Goal: Check status: Check status

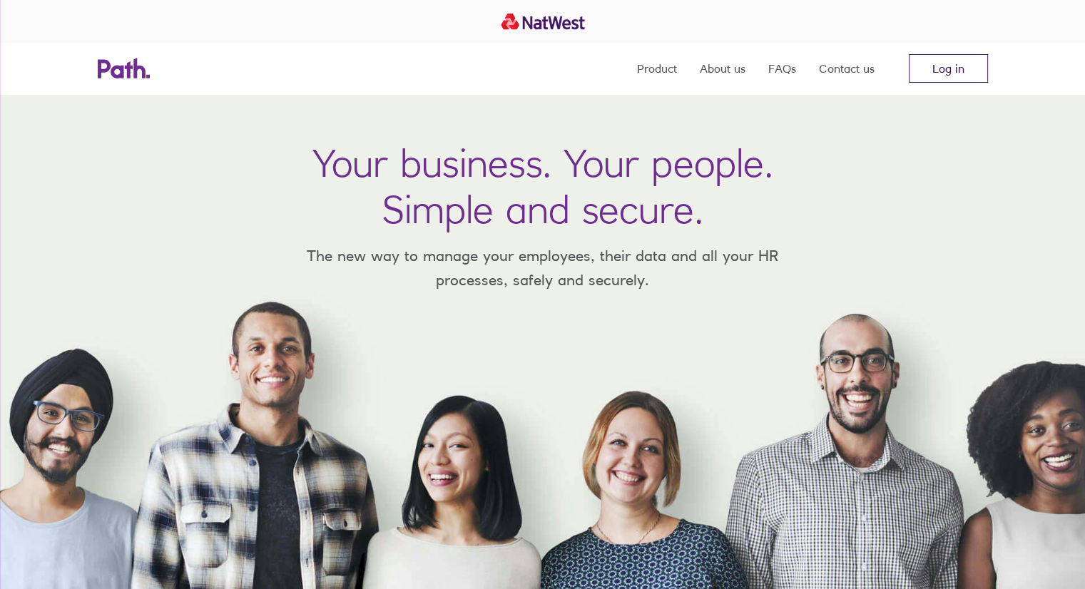
click at [955, 67] on link "Log in" at bounding box center [948, 68] width 79 height 29
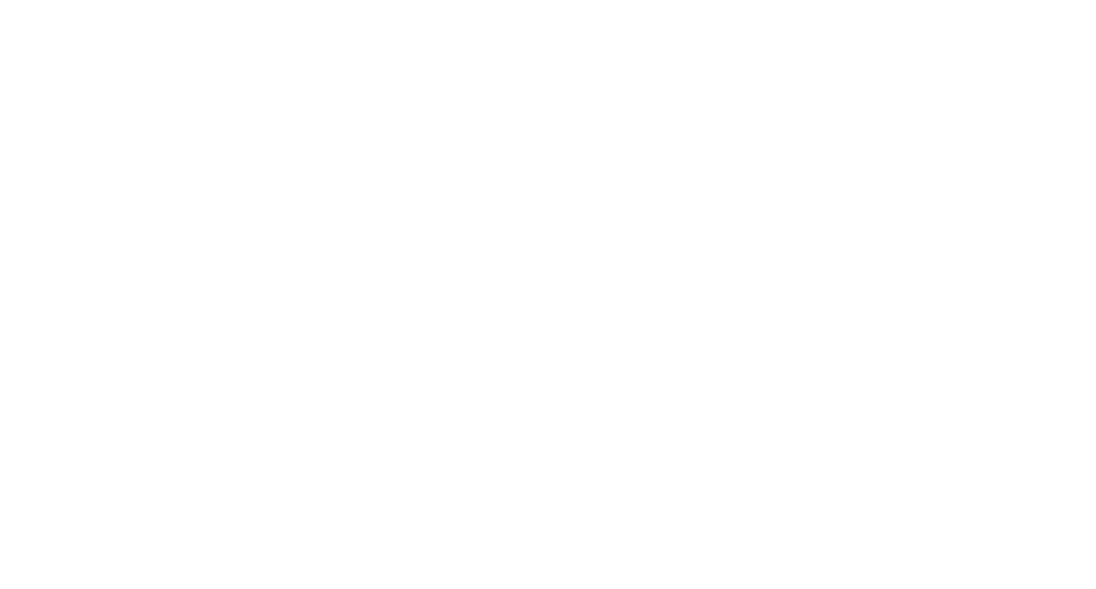
click at [128, 29] on div at bounding box center [548, 294] width 1096 height 589
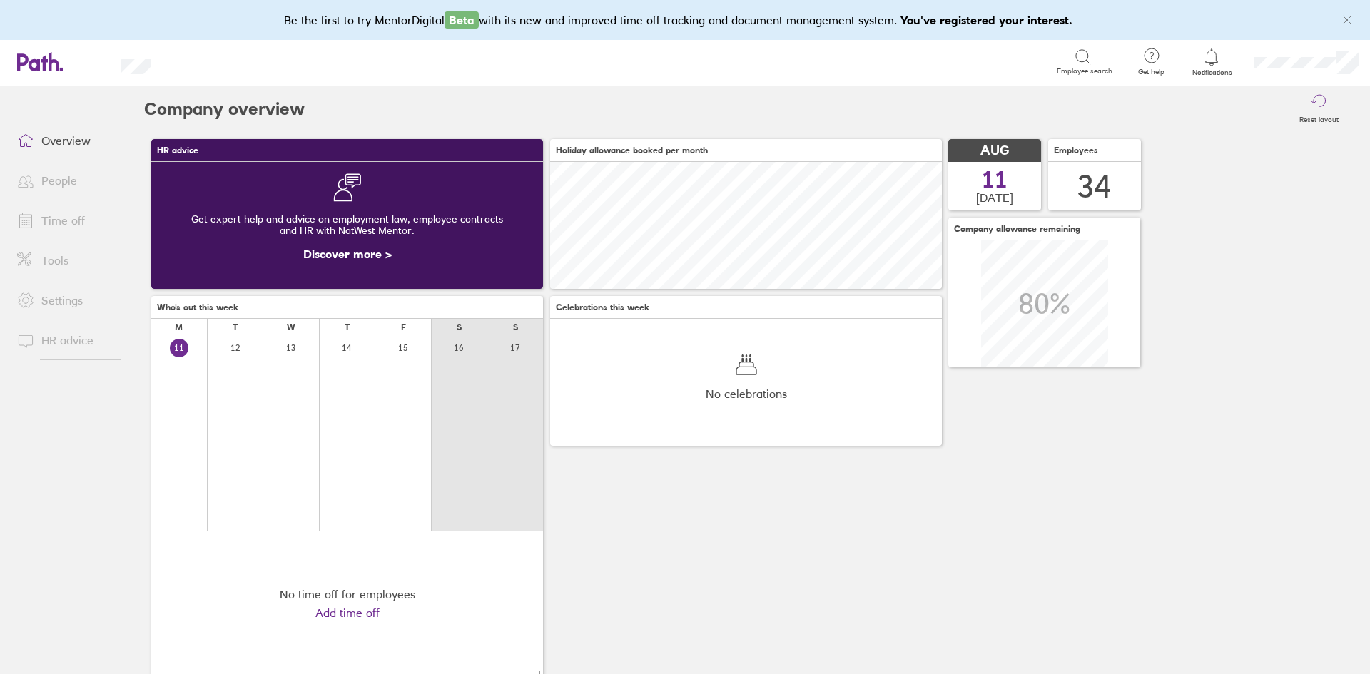
scroll to position [127, 392]
click at [1227, 71] on span "Notifications" at bounding box center [1212, 72] width 46 height 9
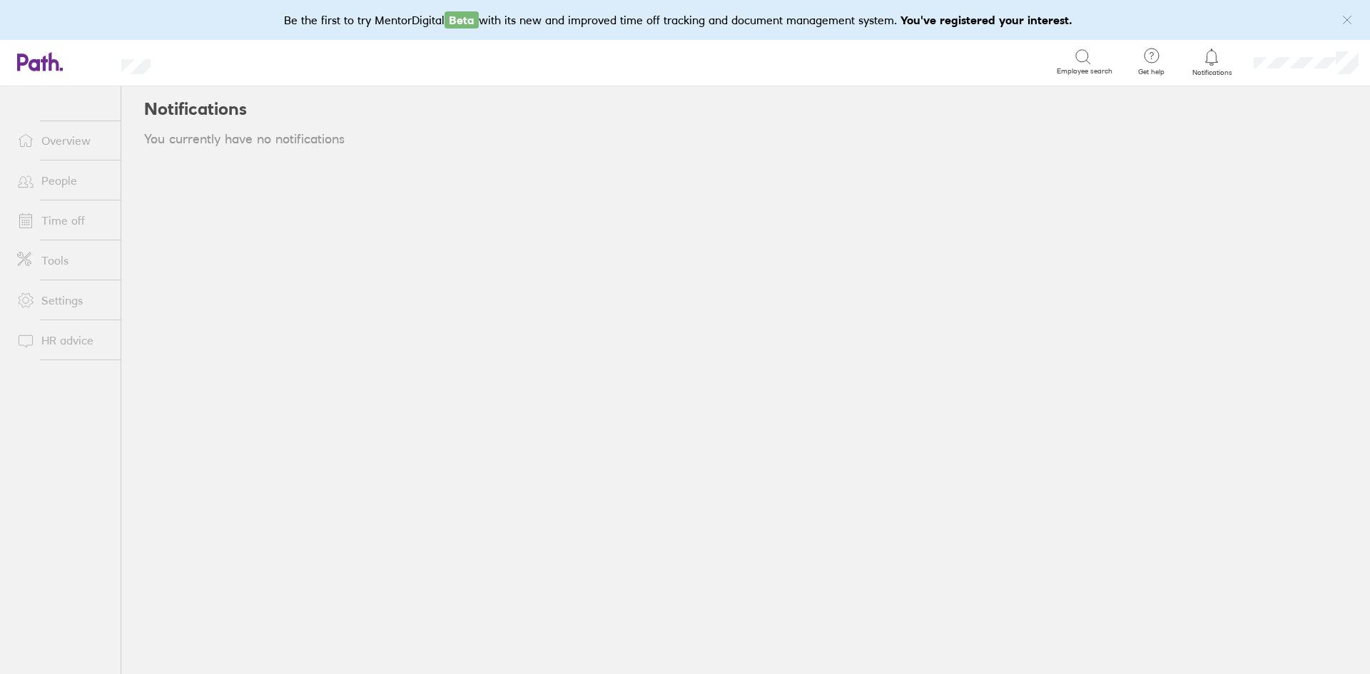
click at [1227, 66] on div at bounding box center [1212, 57] width 46 height 20
click at [1212, 66] on div at bounding box center [1212, 57] width 46 height 20
click at [104, 178] on link "People" at bounding box center [63, 180] width 115 height 29
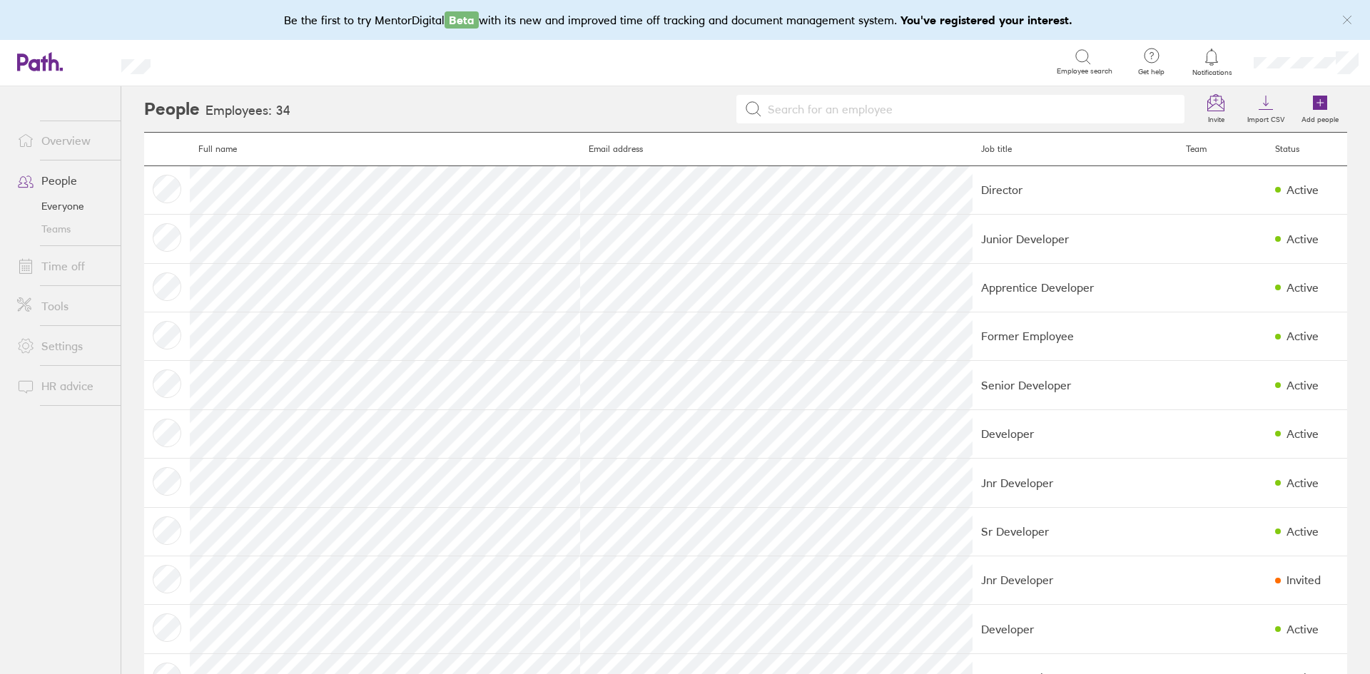
click at [1215, 66] on div at bounding box center [1212, 57] width 46 height 20
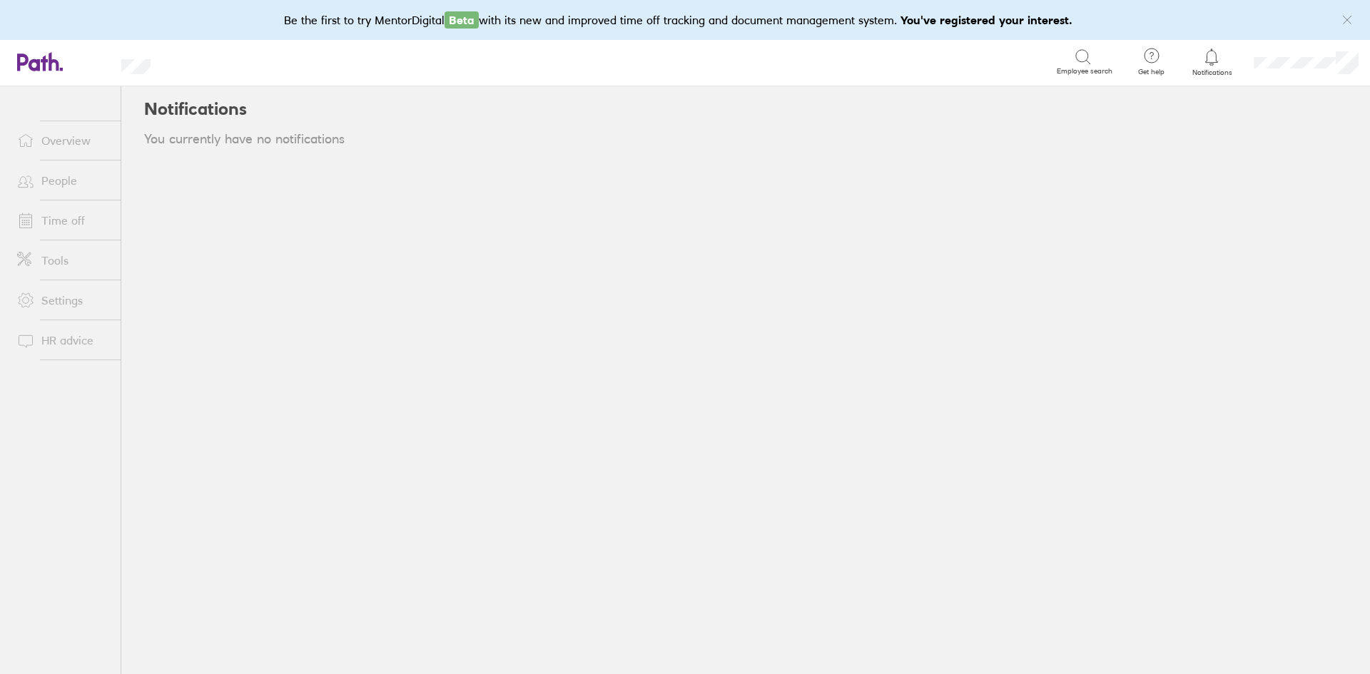
click at [73, 187] on link "People" at bounding box center [63, 180] width 115 height 29
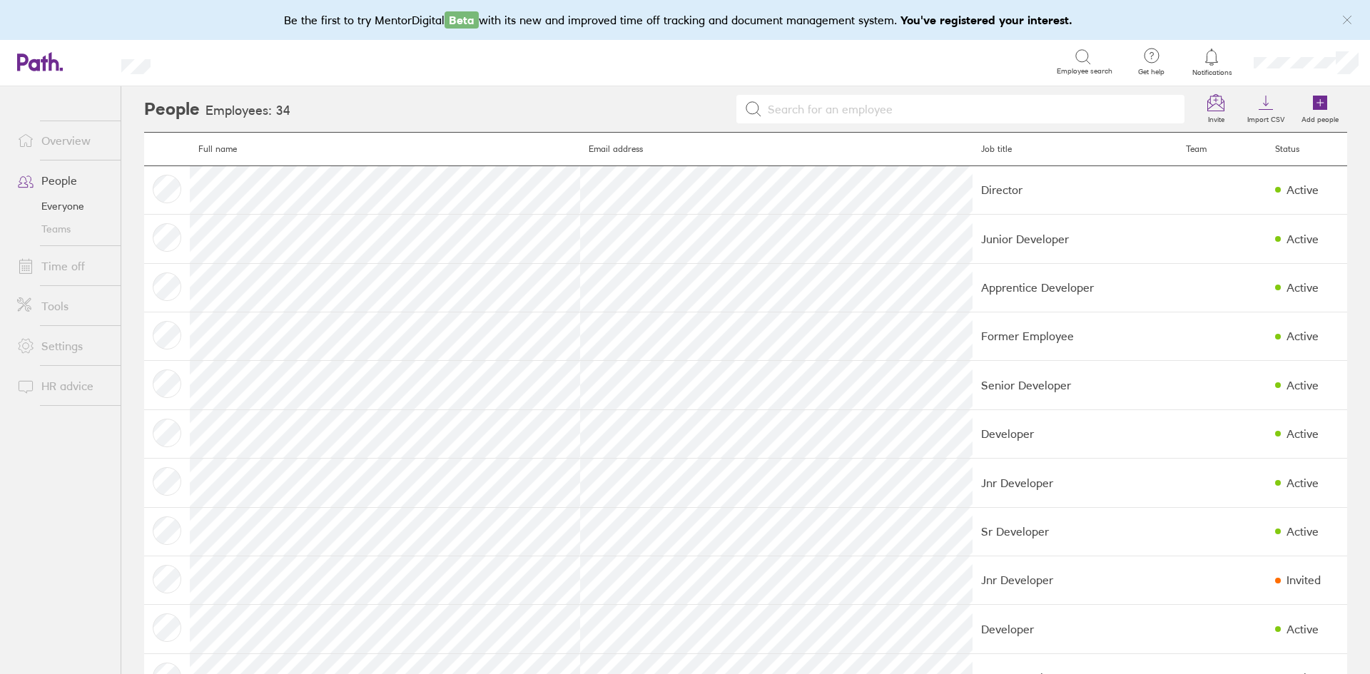
click at [64, 253] on link "Time off" at bounding box center [63, 266] width 115 height 29
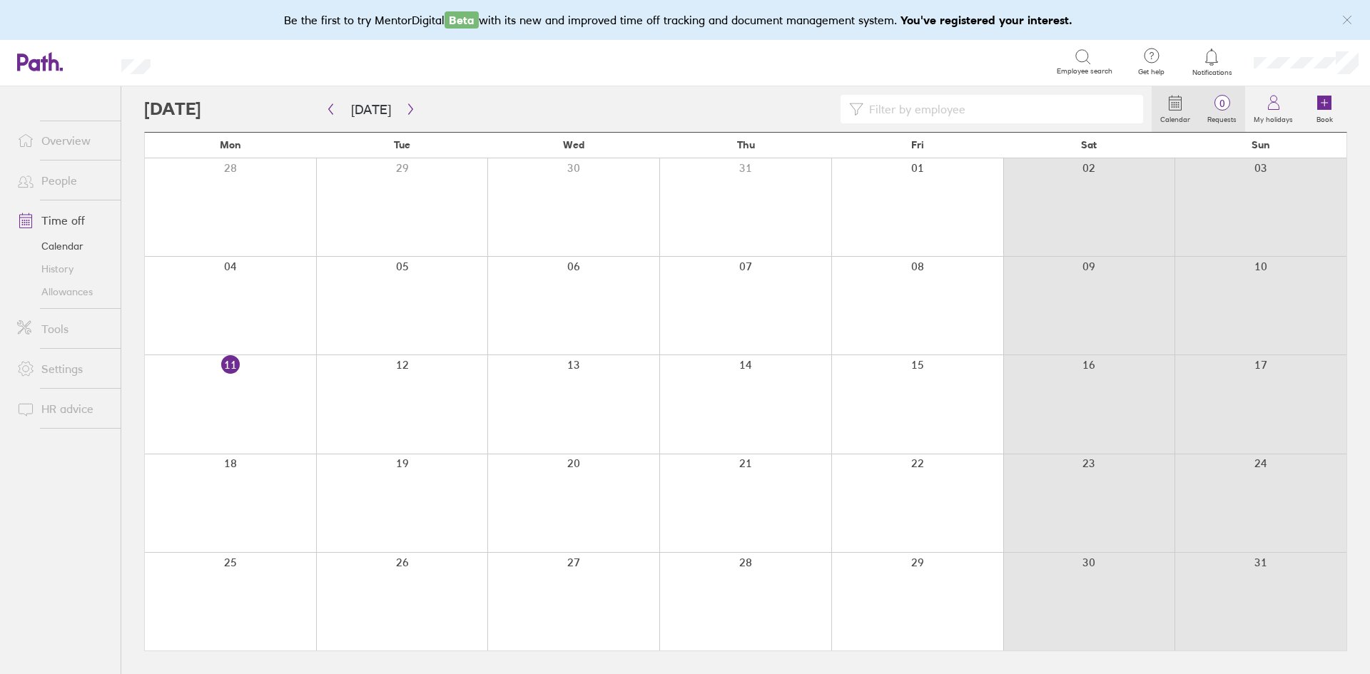
click at [1223, 105] on span "0" at bounding box center [1222, 103] width 46 height 11
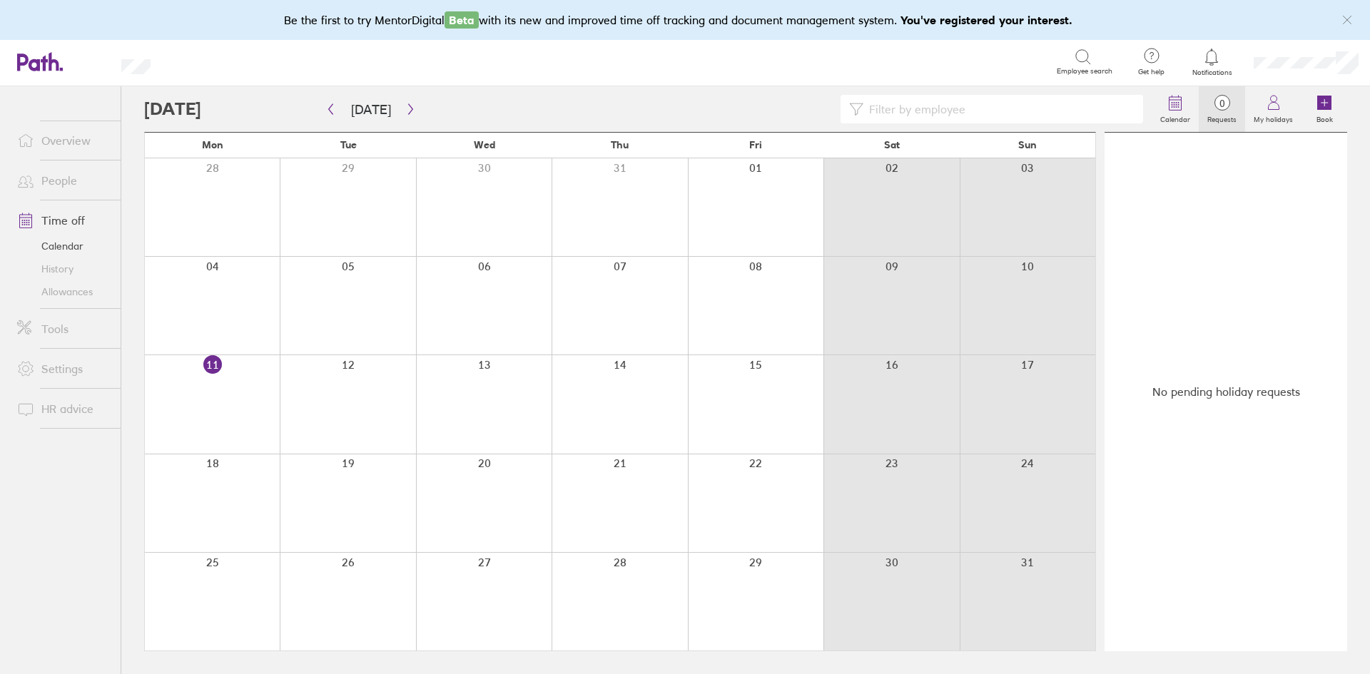
click at [1209, 107] on span "0" at bounding box center [1222, 103] width 46 height 11
click at [44, 265] on link "History" at bounding box center [63, 269] width 115 height 23
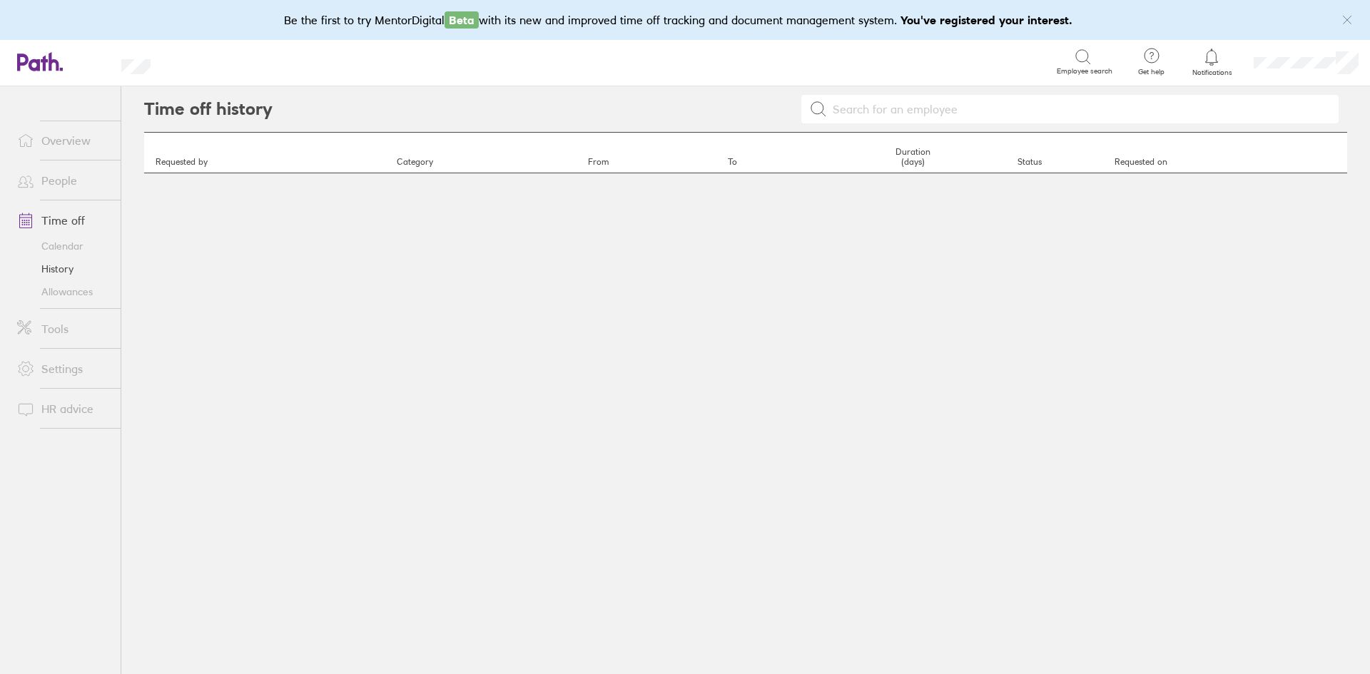
click at [63, 248] on link "Calendar" at bounding box center [63, 246] width 115 height 23
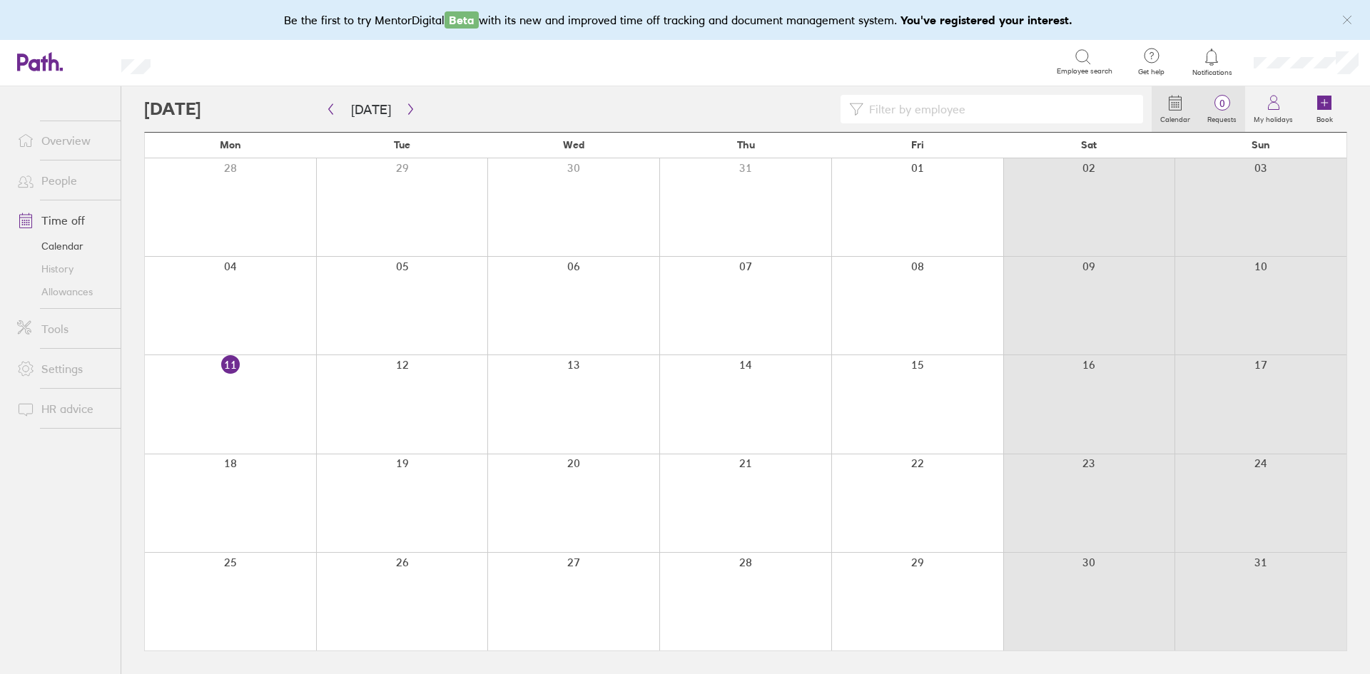
click at [1209, 108] on span "0" at bounding box center [1222, 103] width 46 height 11
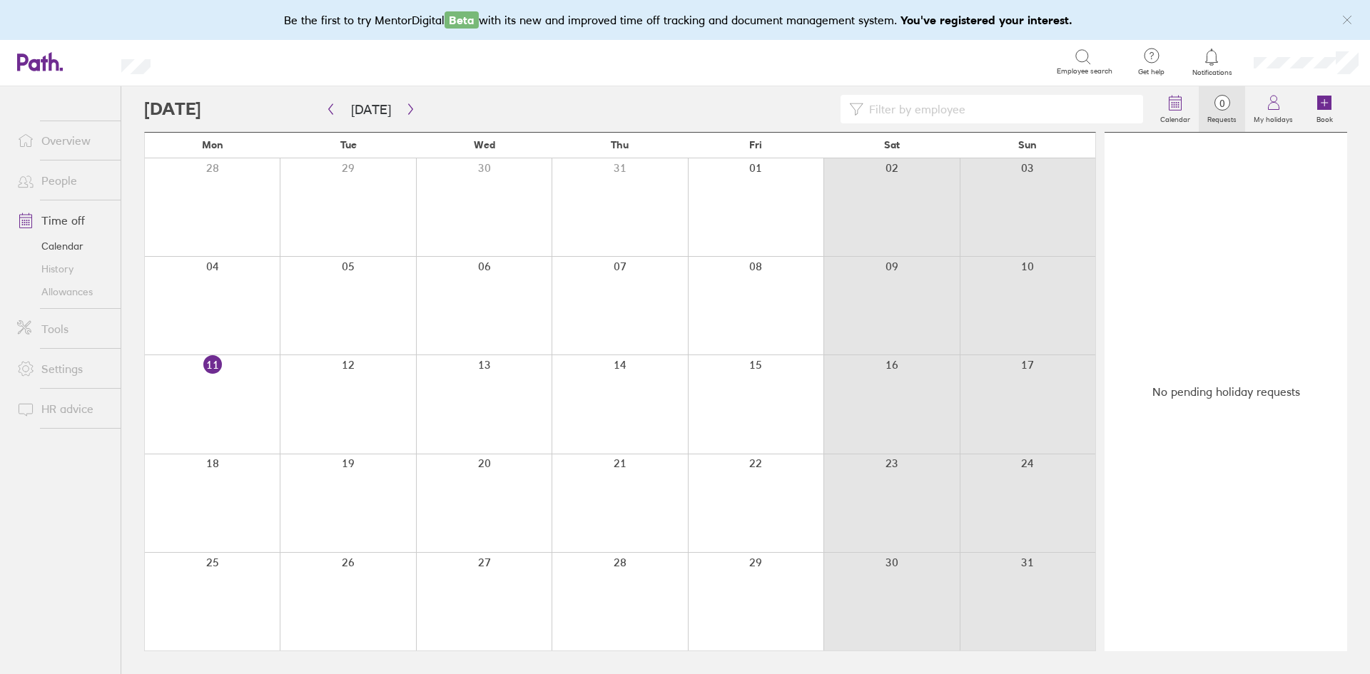
click at [1224, 114] on label "Requests" at bounding box center [1222, 117] width 46 height 13
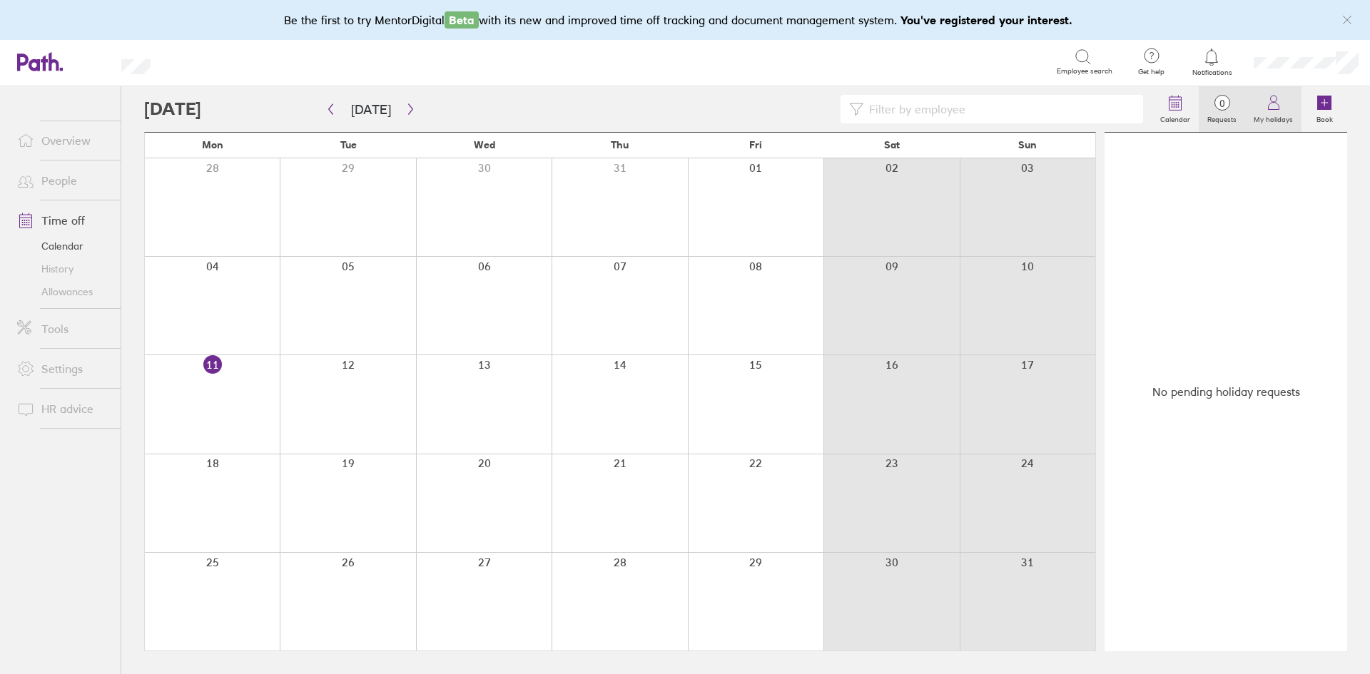
click at [1291, 112] on label "My holidays" at bounding box center [1273, 117] width 56 height 13
click at [1234, 112] on label "Requests" at bounding box center [1222, 117] width 46 height 13
click at [1234, 115] on label "Requests" at bounding box center [1222, 117] width 46 height 13
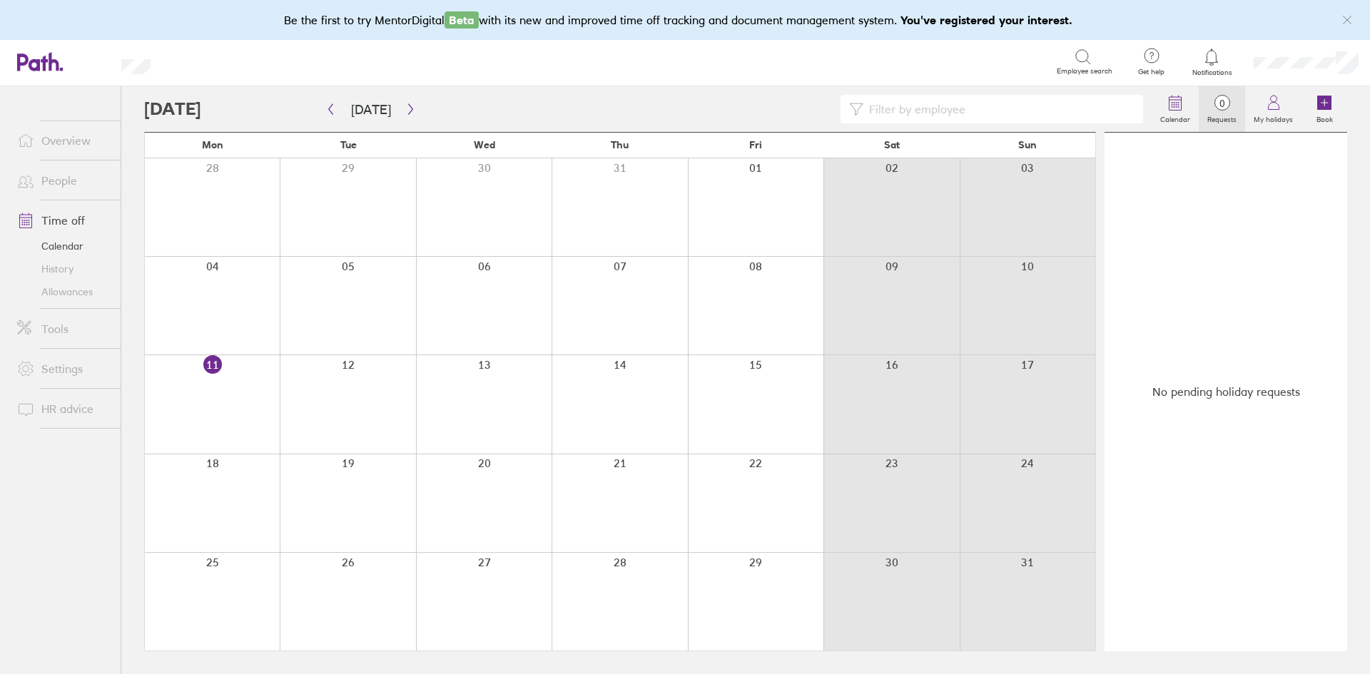
click at [1234, 115] on label "Requests" at bounding box center [1222, 117] width 46 height 13
